Goal: Information Seeking & Learning: Learn about a topic

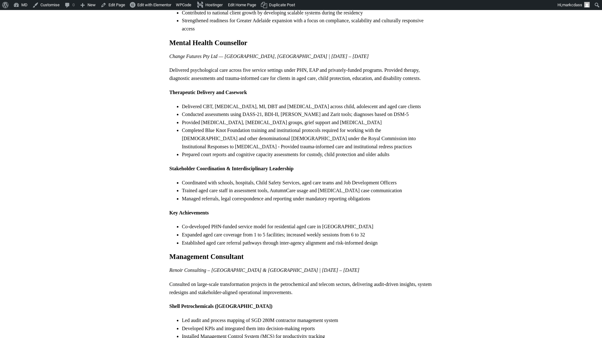
scroll to position [577, 0]
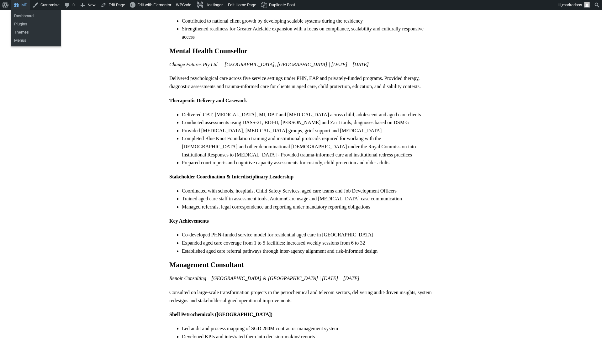
click at [23, 5] on link "MD" at bounding box center [20, 5] width 19 height 10
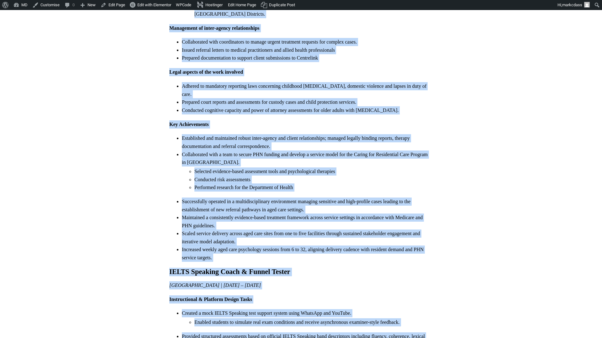
scroll to position [1449, 0]
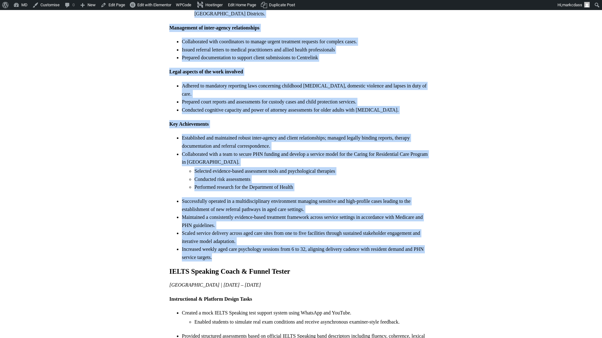
drag, startPoint x: 168, startPoint y: 191, endPoint x: 275, endPoint y: 208, distance: 108.8
copy div "Loremi Dolors Ametconsec | Adipis Elitsed Doe. Tem. Incididu, Utlaboree | Dol 7…"
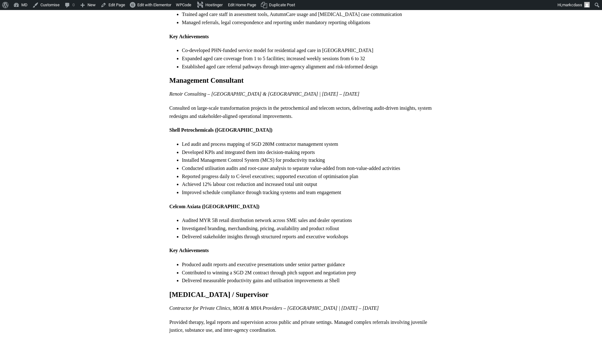
scroll to position [1234, 0]
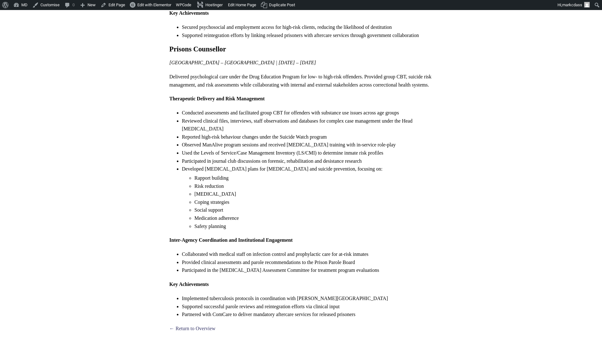
click at [184, 326] on link "← Return to Overview" at bounding box center [192, 328] width 46 height 5
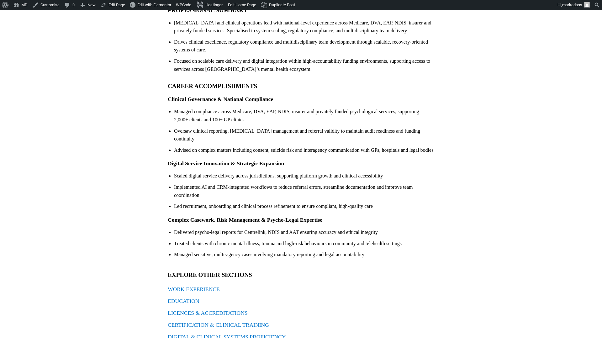
scroll to position [106, 0]
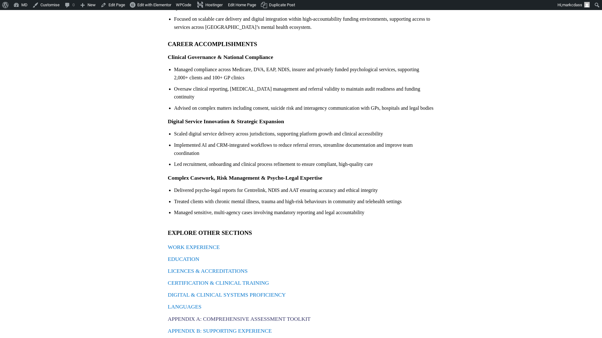
click at [210, 315] on link "APPENDIX A: COMPREHENSIVE ASSESSMENT TOOLKIT" at bounding box center [239, 318] width 143 height 6
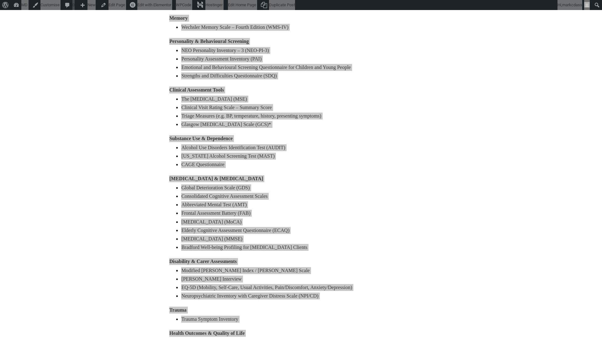
scroll to position [394, 0]
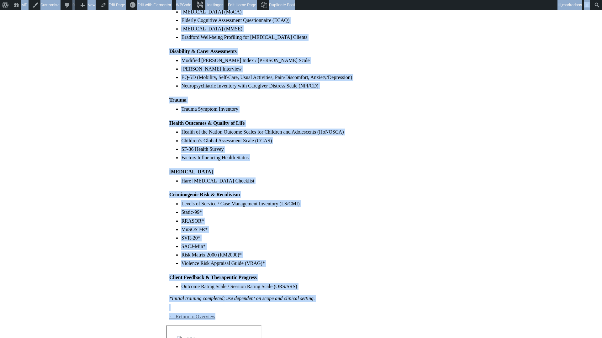
click at [189, 317] on link "← Return to Overview" at bounding box center [192, 316] width 46 height 5
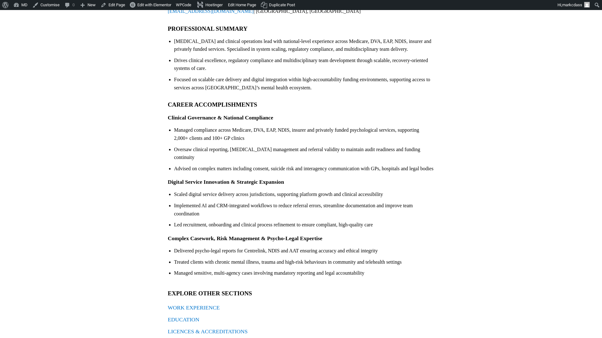
scroll to position [106, 0]
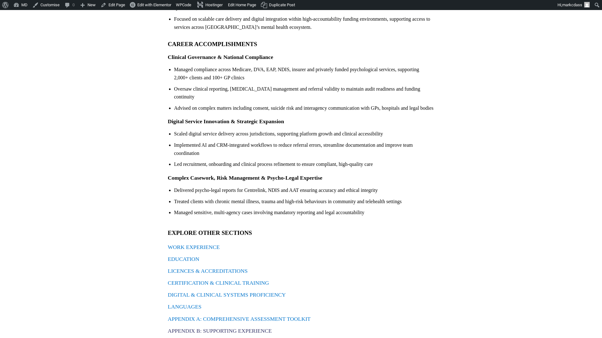
click at [248, 327] on link "APPENDIX B: SUPPORTING EXPERIENCE" at bounding box center [220, 330] width 104 height 6
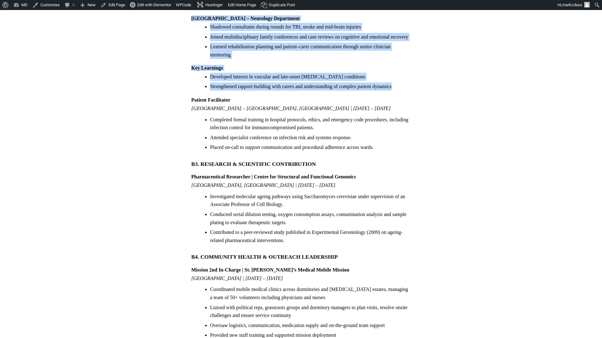
scroll to position [490, 0]
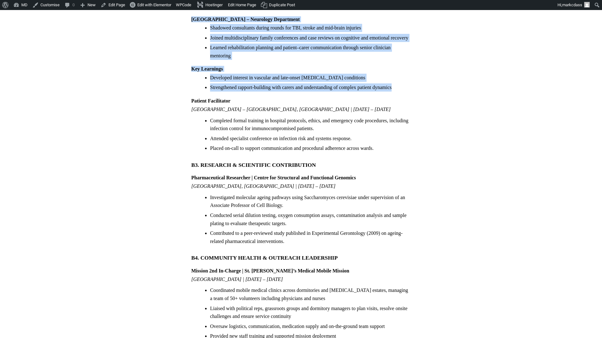
drag, startPoint x: 191, startPoint y: 63, endPoint x: 407, endPoint y: 86, distance: 217.1
click at [407, 86] on div "Appendix B – Supporting Experience APPENDIX B: SUPPORTING EXPERIENCE Supplement…" at bounding box center [301, 196] width 226 height 1315
copy div "Psychology Attachments Singapore | Jul – Aug 2012 Changi General Hospital – Psy…"
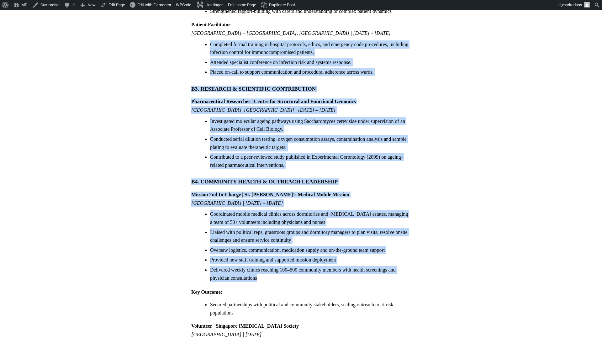
scroll to position [553, 0]
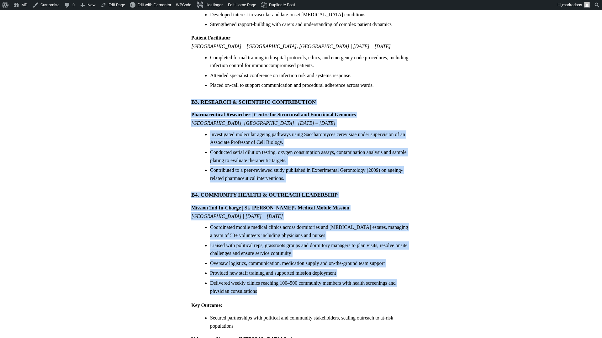
drag, startPoint x: 267, startPoint y: 133, endPoint x: 181, endPoint y: 101, distance: 92.4
click at [181, 101] on body "About WordPress About WordPress Get Involved WordPress.org Documentation Learn …" at bounding box center [300, 159] width 251 height 1366
copy div "B3. RESEARCH & SCIENTIFIC CONTRIBUTION Pharmaceutical Researcher | Centre for S…"
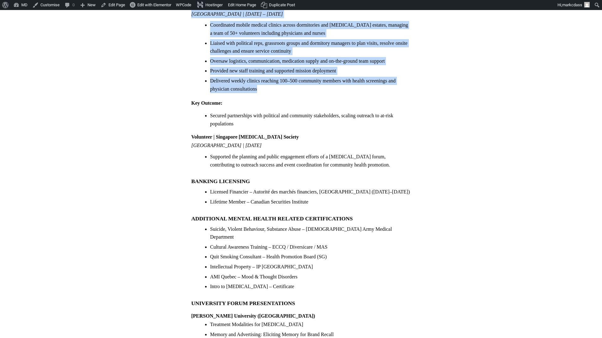
scroll to position [759, 0]
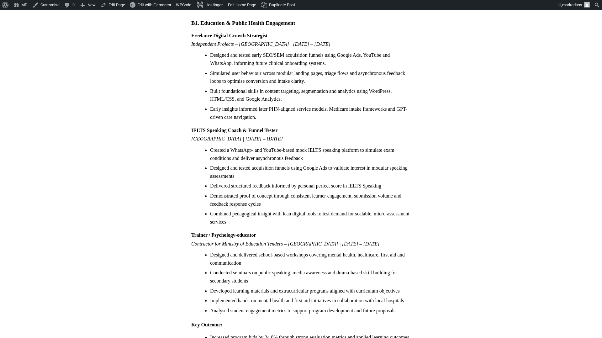
scroll to position [0, 0]
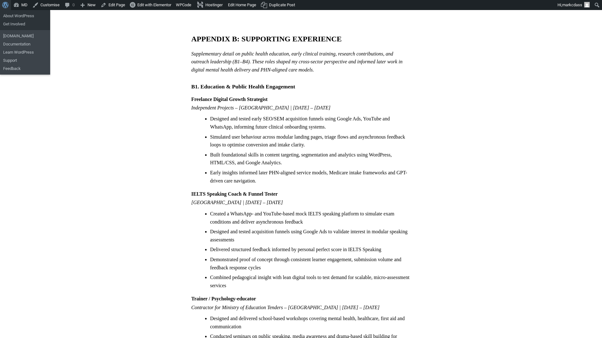
click at [7, 5] on span "Toolbar" at bounding box center [4, 4] width 5 height 9
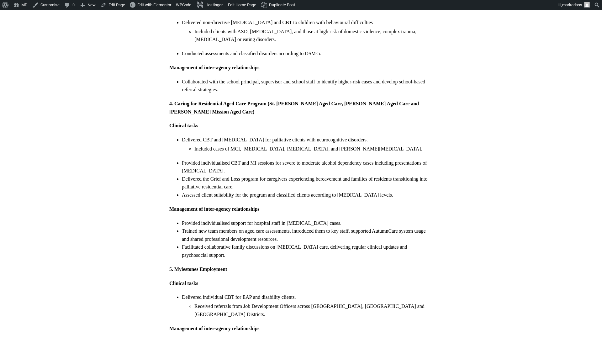
scroll to position [1163, 0]
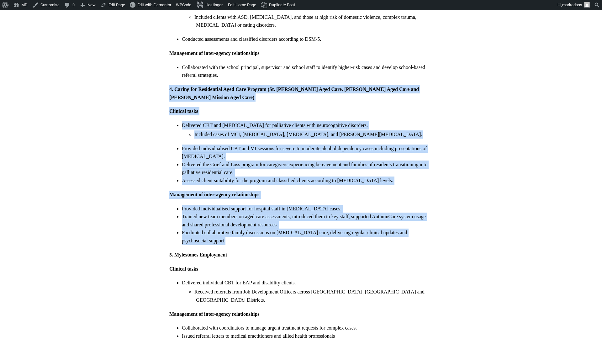
drag, startPoint x: 168, startPoint y: 72, endPoint x: 458, endPoint y: 214, distance: 322.7
copy div "4. Caring for Residential Aged Care Program (St. Vincent's Aged Care, Regis Age…"
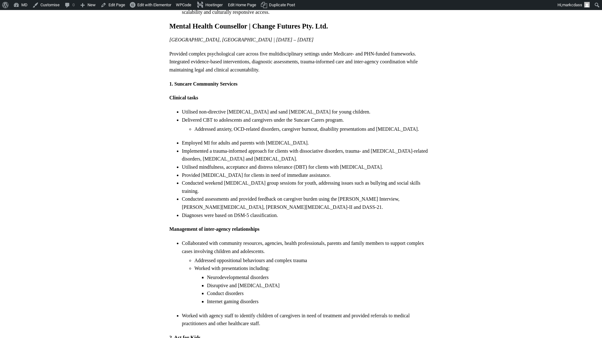
scroll to position [674, 0]
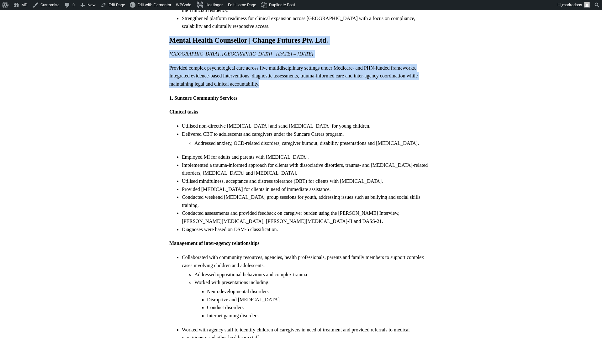
drag, startPoint x: 274, startPoint y: 87, endPoint x: 163, endPoint y: 44, distance: 118.6
copy div "Mental Health Counsellor | Change Futures Pty. Ltd. Brisbane, Australia | Nov 2…"
